Goal: Information Seeking & Learning: Learn about a topic

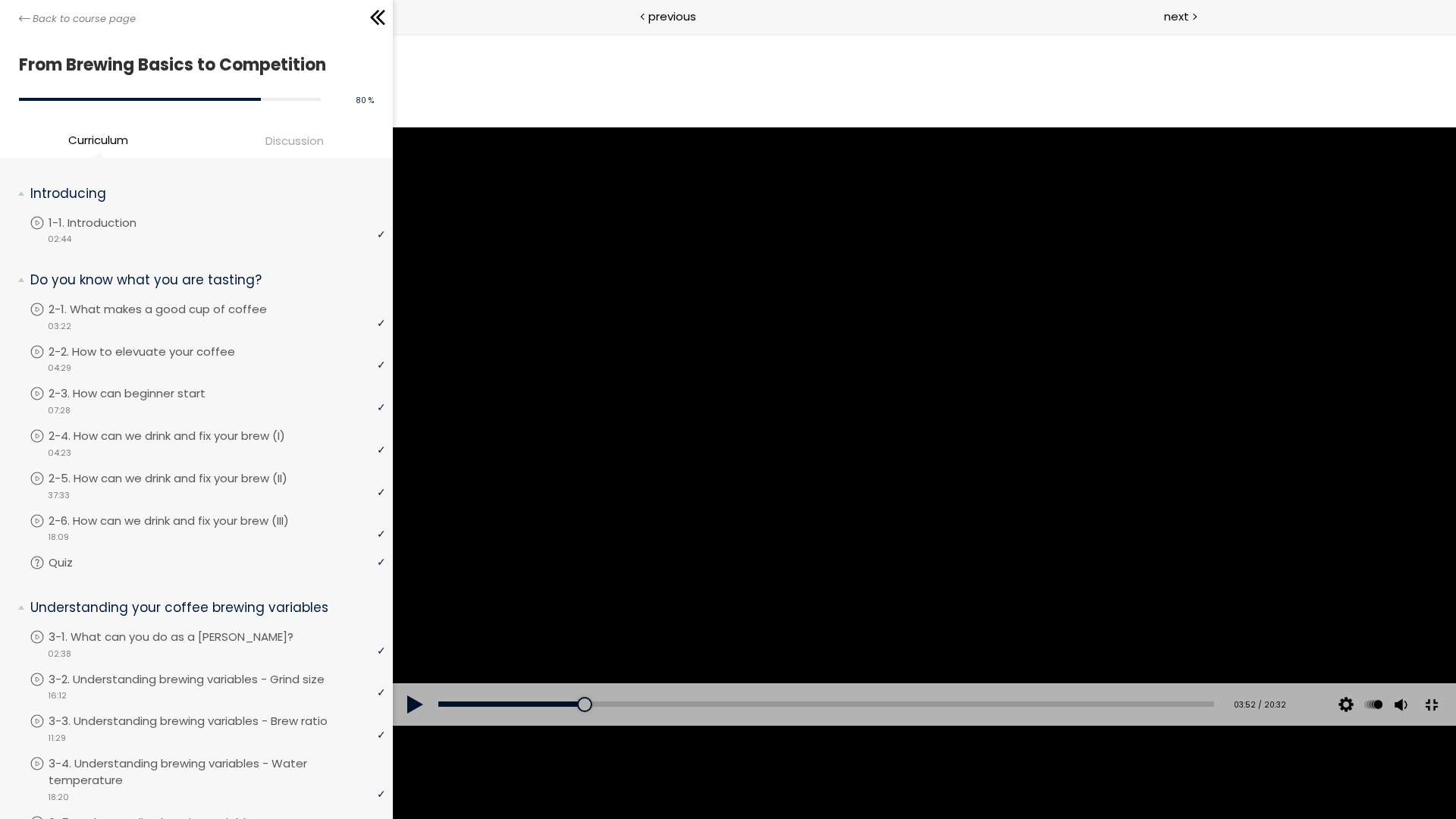
scroll to position [1262, 0]
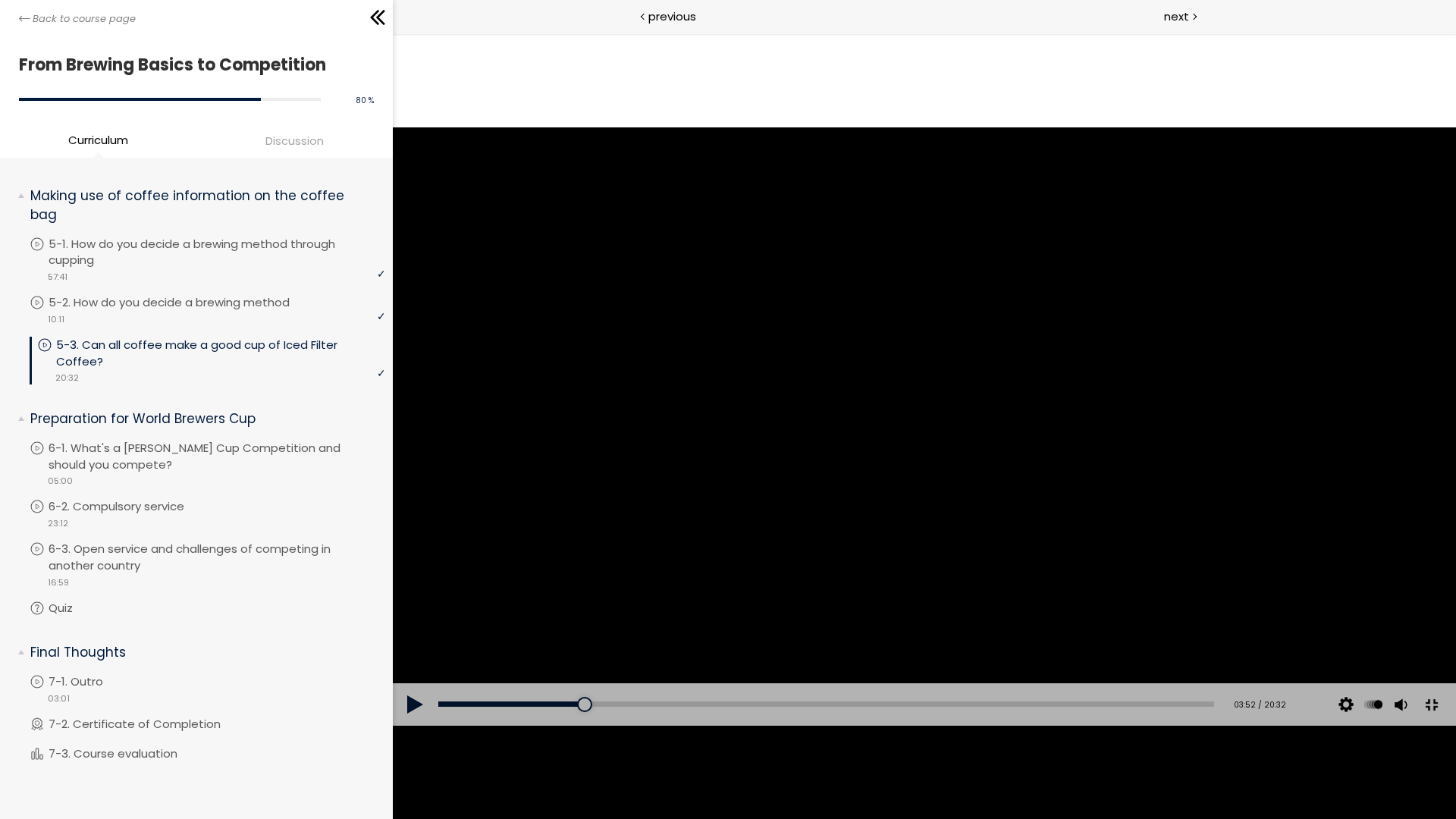
click at [924, 352] on div at bounding box center [924, 426] width 1063 height 599
click at [1449, 722] on button at bounding box center [1432, 705] width 34 height 34
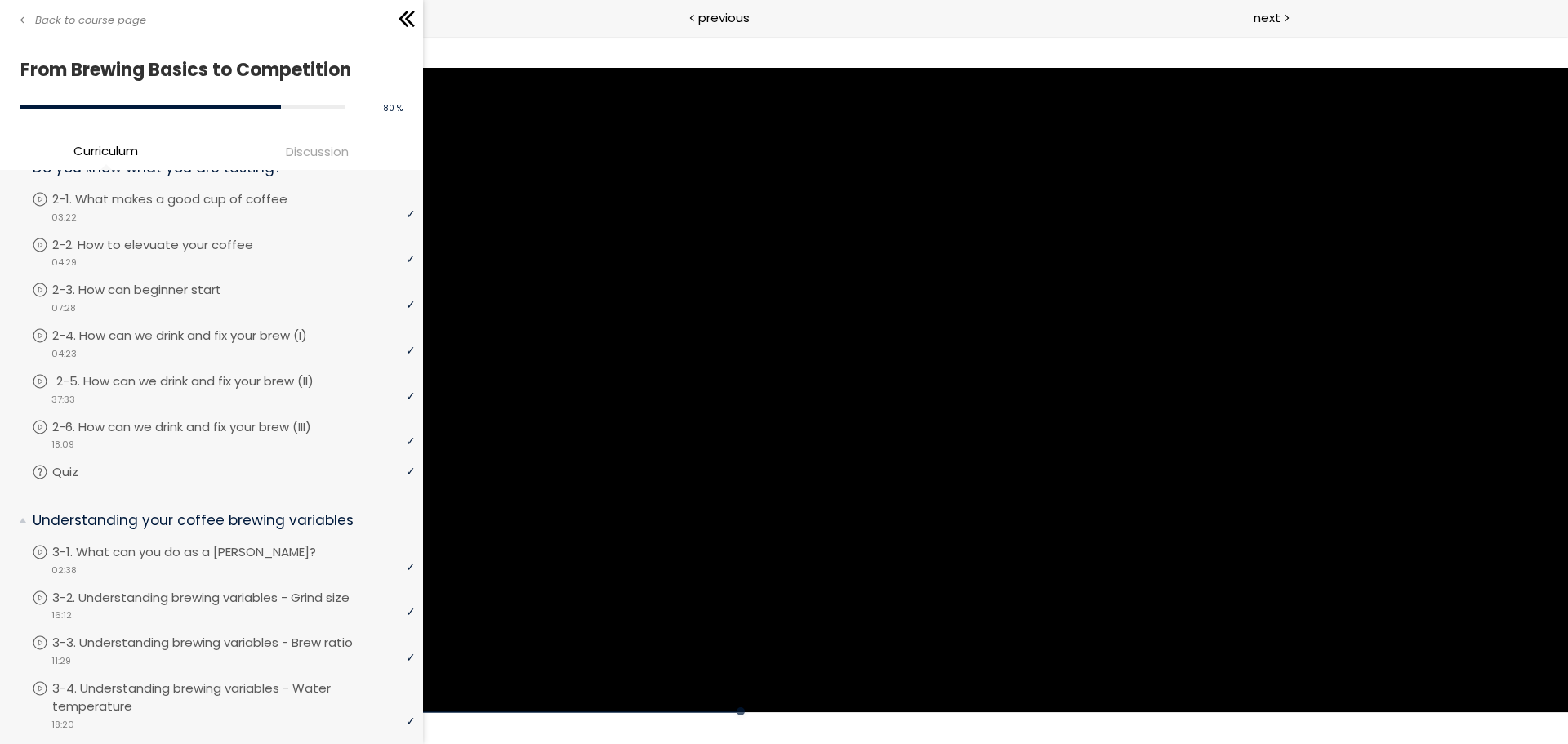
scroll to position [0, 0]
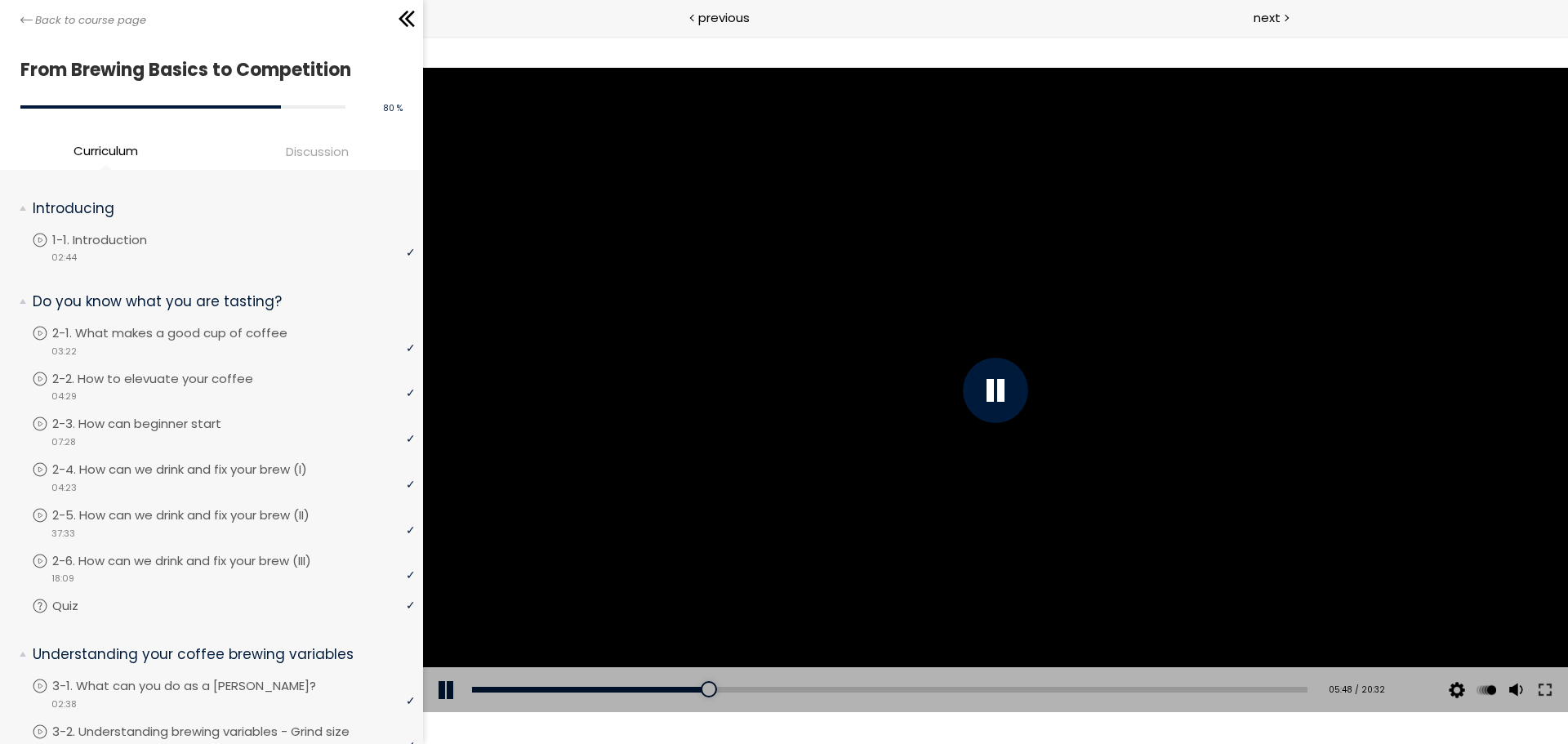
click at [982, 402] on div at bounding box center [995, 390] width 65 height 65
click at [234, 480] on div "video 04:23" at bounding box center [224, 486] width 383 height 17
click at [237, 474] on p "2-4. How can we drink and fix your brew (I)" at bounding box center [204, 470] width 288 height 18
click at [217, 471] on p "2-4. How can we drink and fix your brew (I)" at bounding box center [204, 470] width 288 height 18
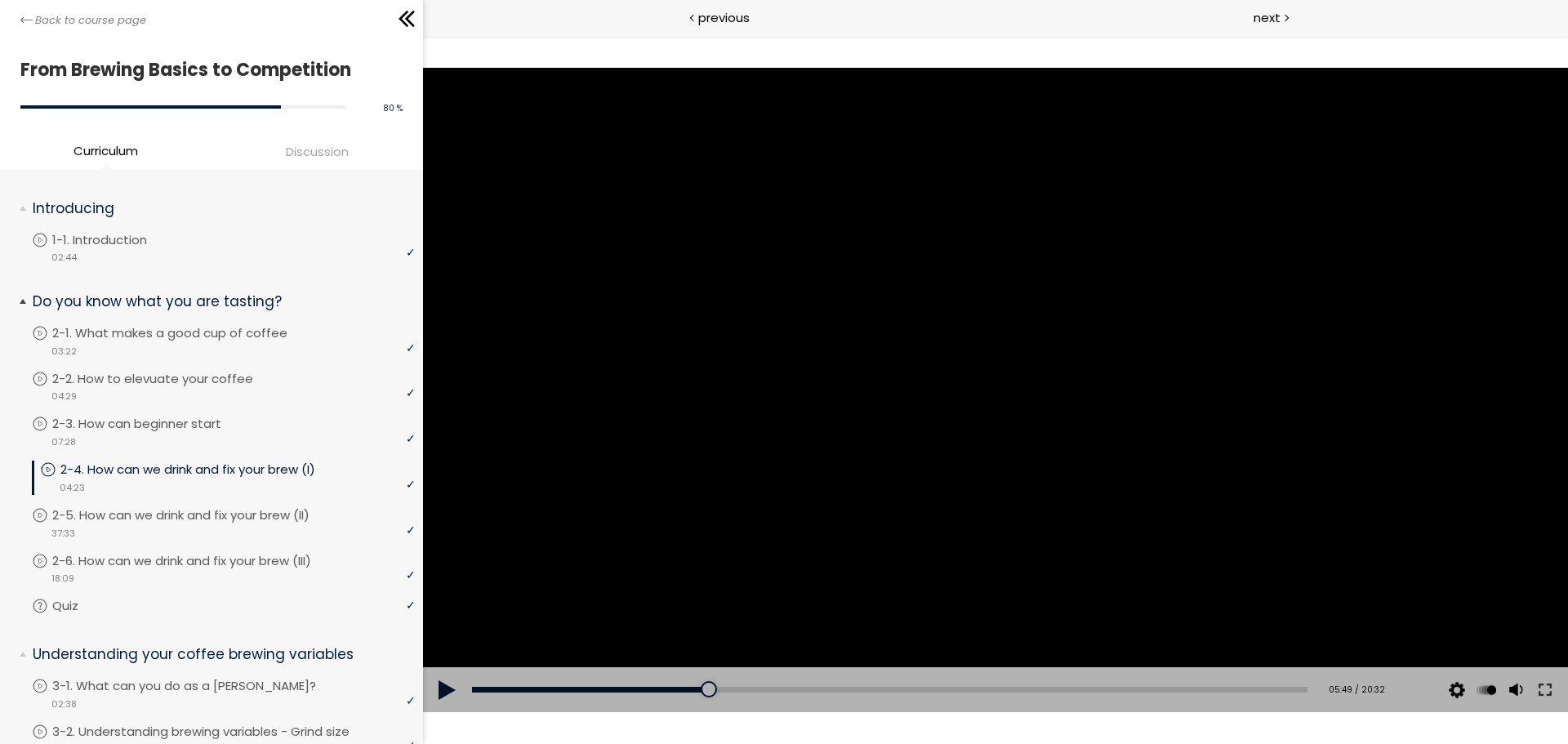
click at [217, 471] on p "2-4. How can we drink and fix your brew (I)" at bounding box center [204, 470] width 288 height 18
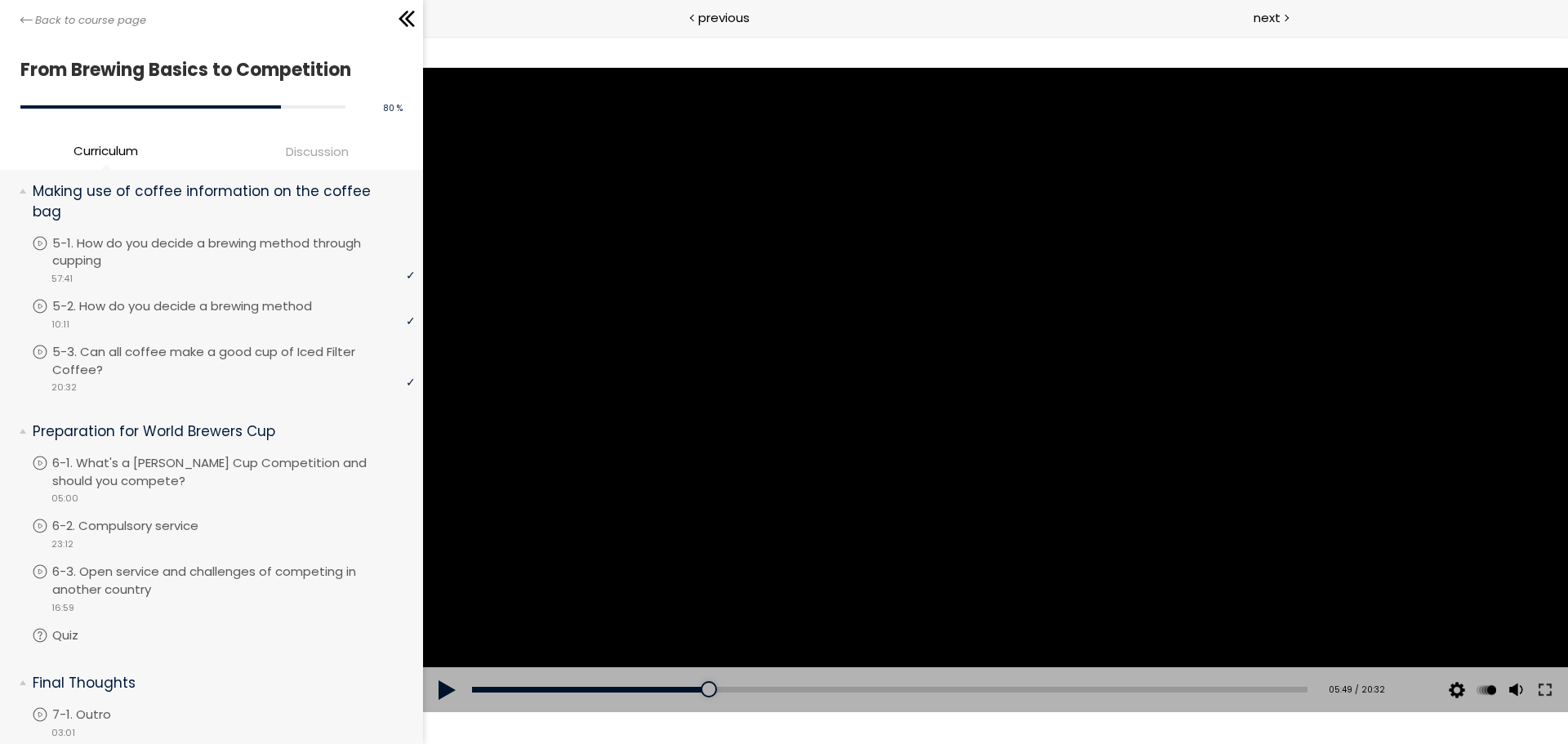
scroll to position [1497, 0]
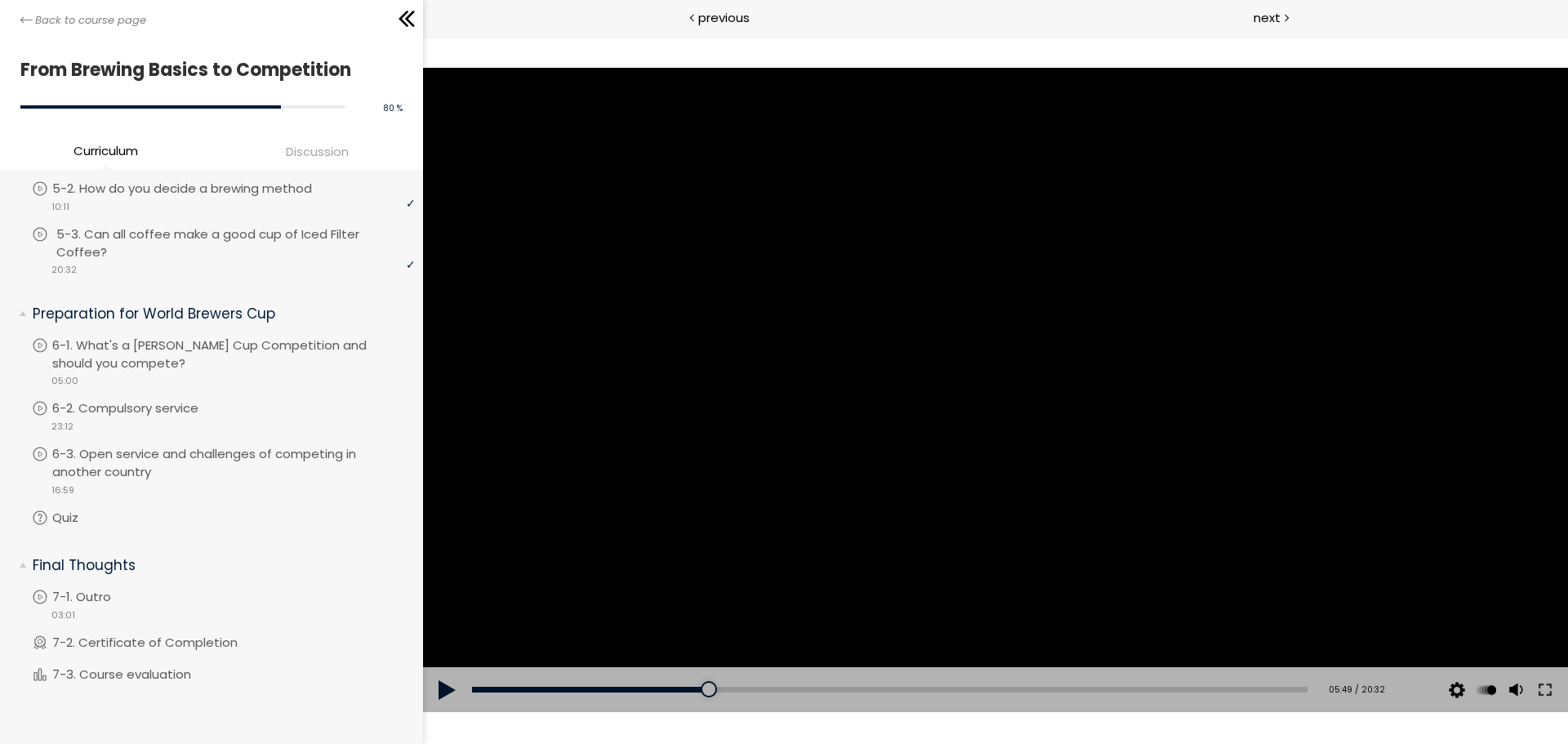
click at [162, 261] on div "video 20:32" at bounding box center [224, 268] width 383 height 17
click at [93, 330] on span "Preparation for World Brewers Cup" at bounding box center [218, 316] width 395 height 33
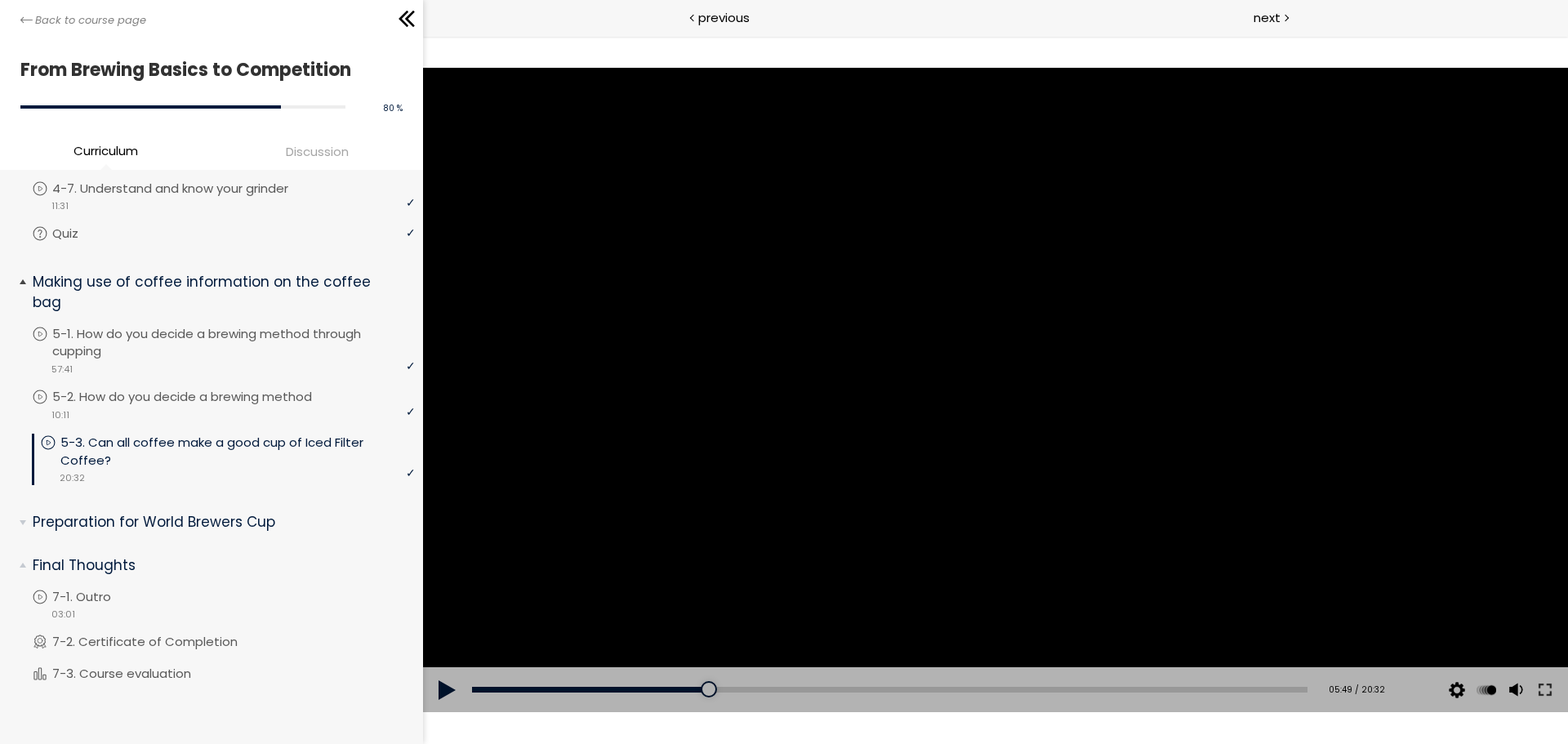
click at [128, 301] on p "Making use of coffee information on the coffee bag" at bounding box center [218, 292] width 370 height 40
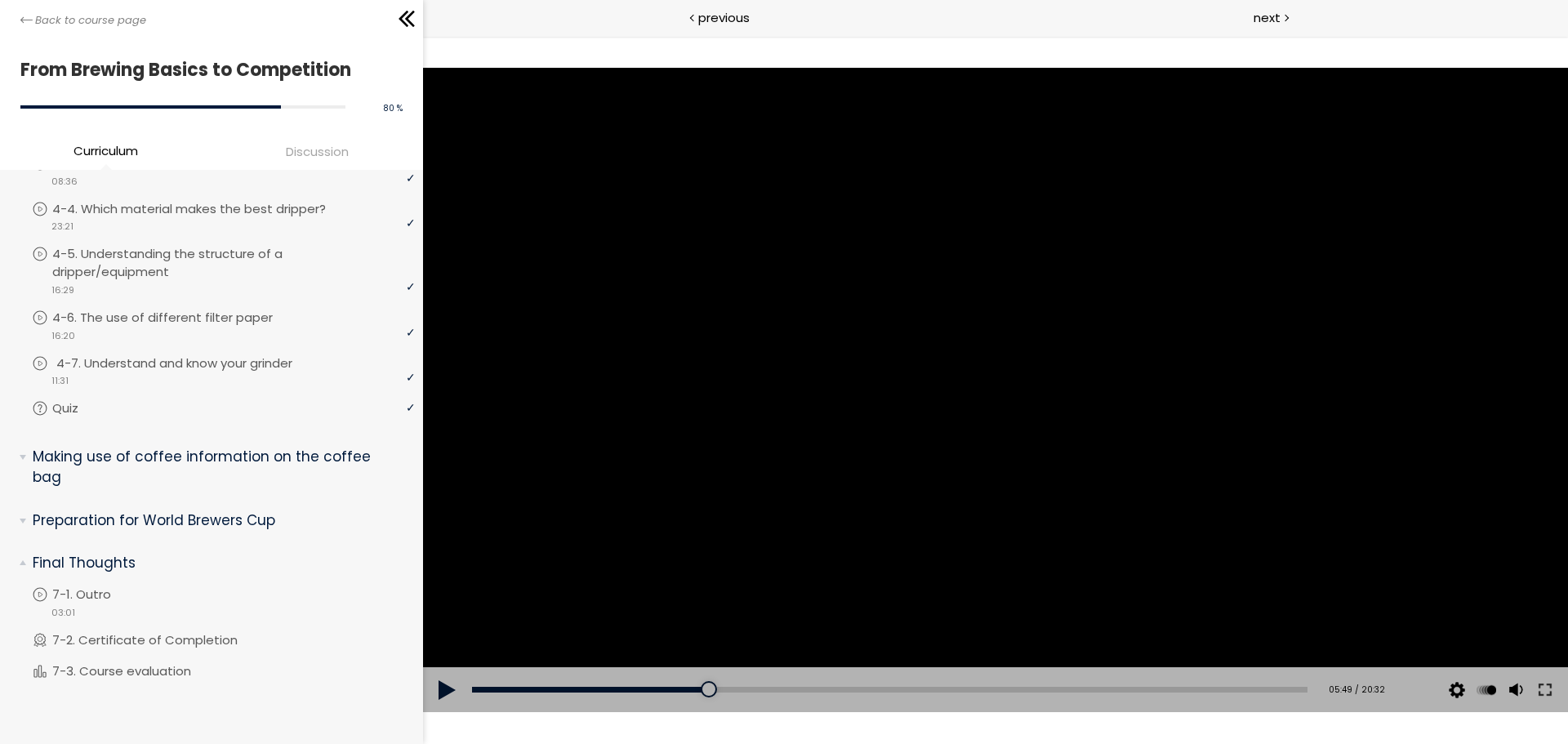
scroll to position [1112, 0]
click at [141, 403] on li "You have to complete unit (4-7. Understand and know your grinder) in order to c…" at bounding box center [224, 379] width 383 height 46
